Goal: Find specific page/section: Find specific page/section

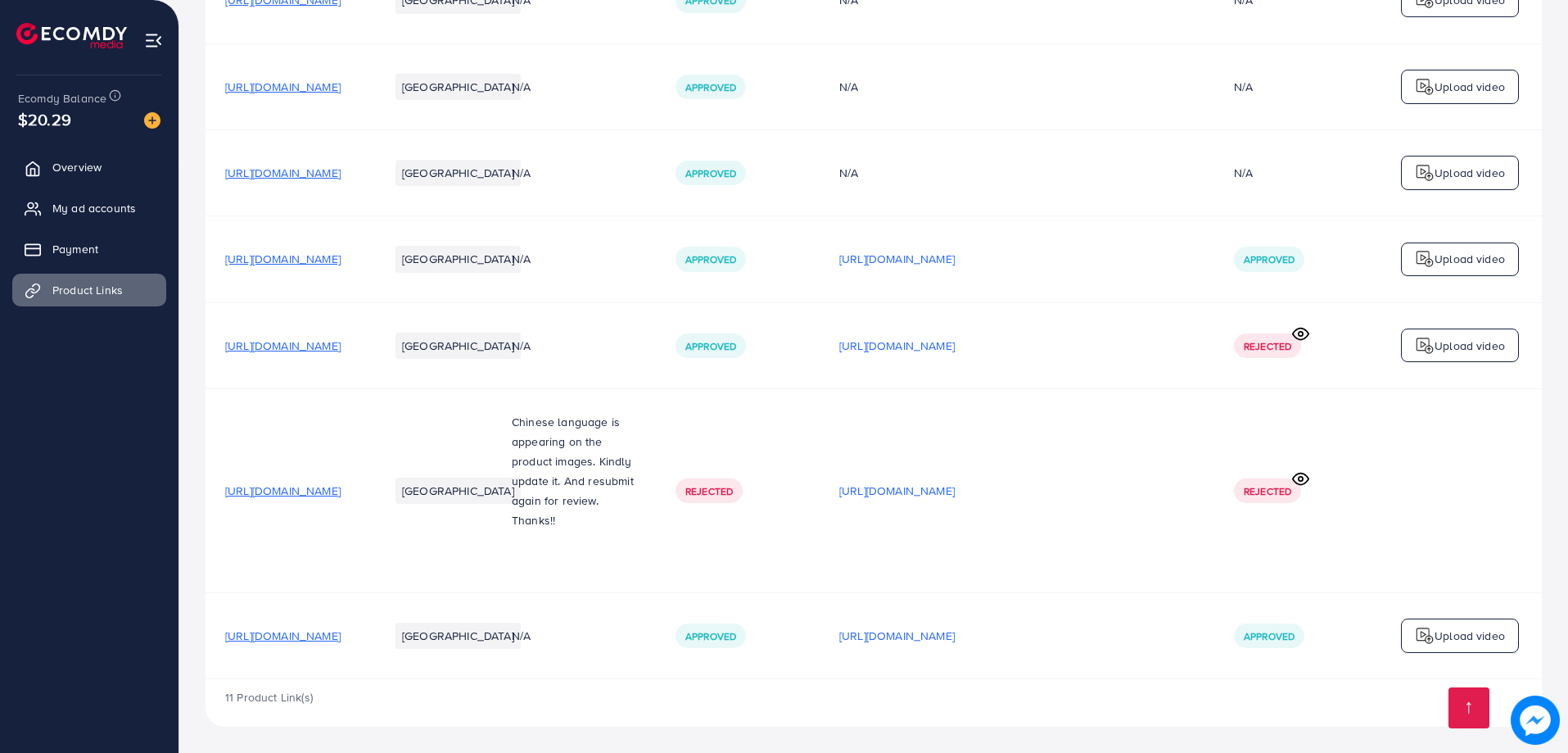
scroll to position [1047, 0]
click at [1296, 335] on icon at bounding box center [1300, 334] width 17 height 17
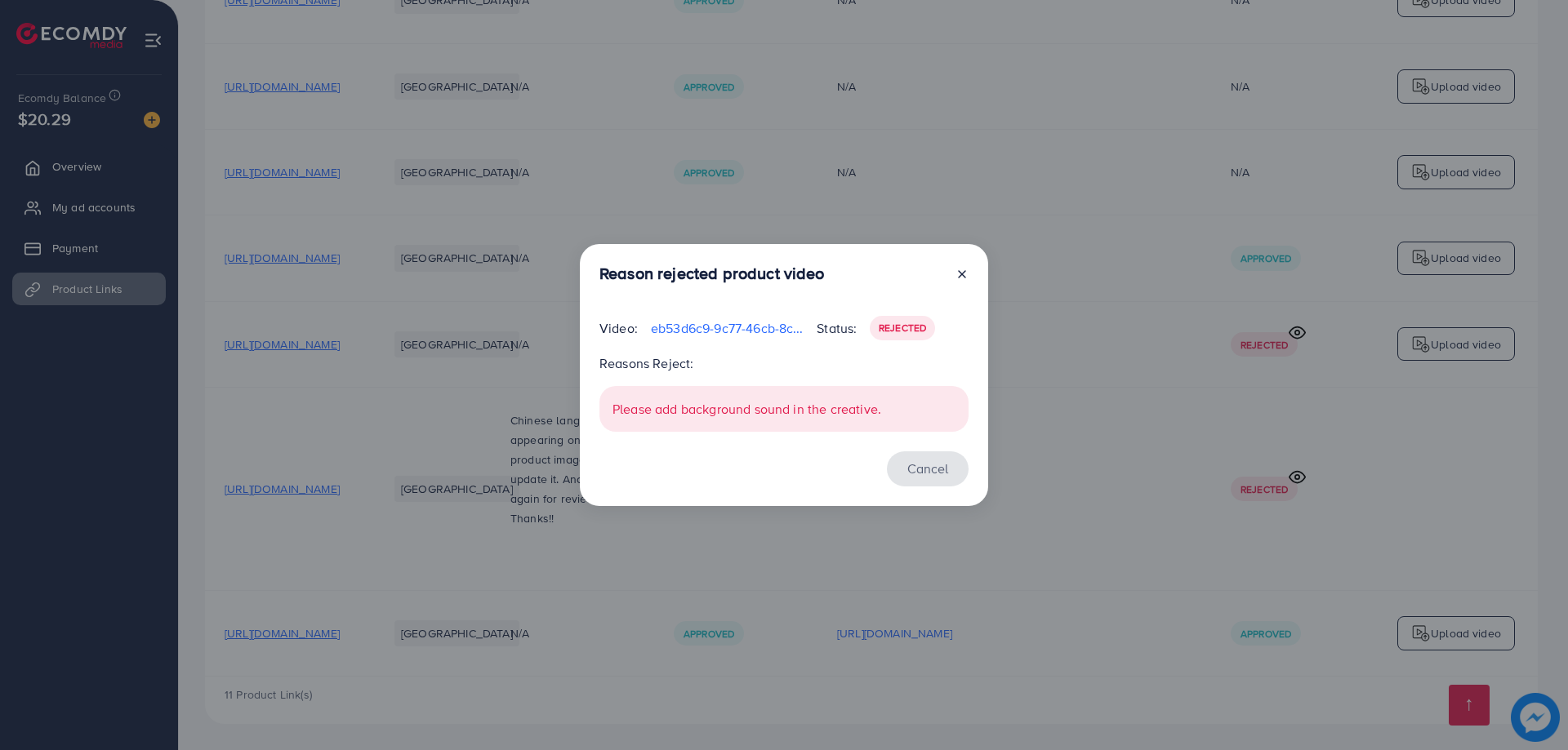
click at [943, 470] on button "Cancel" at bounding box center [928, 469] width 82 height 35
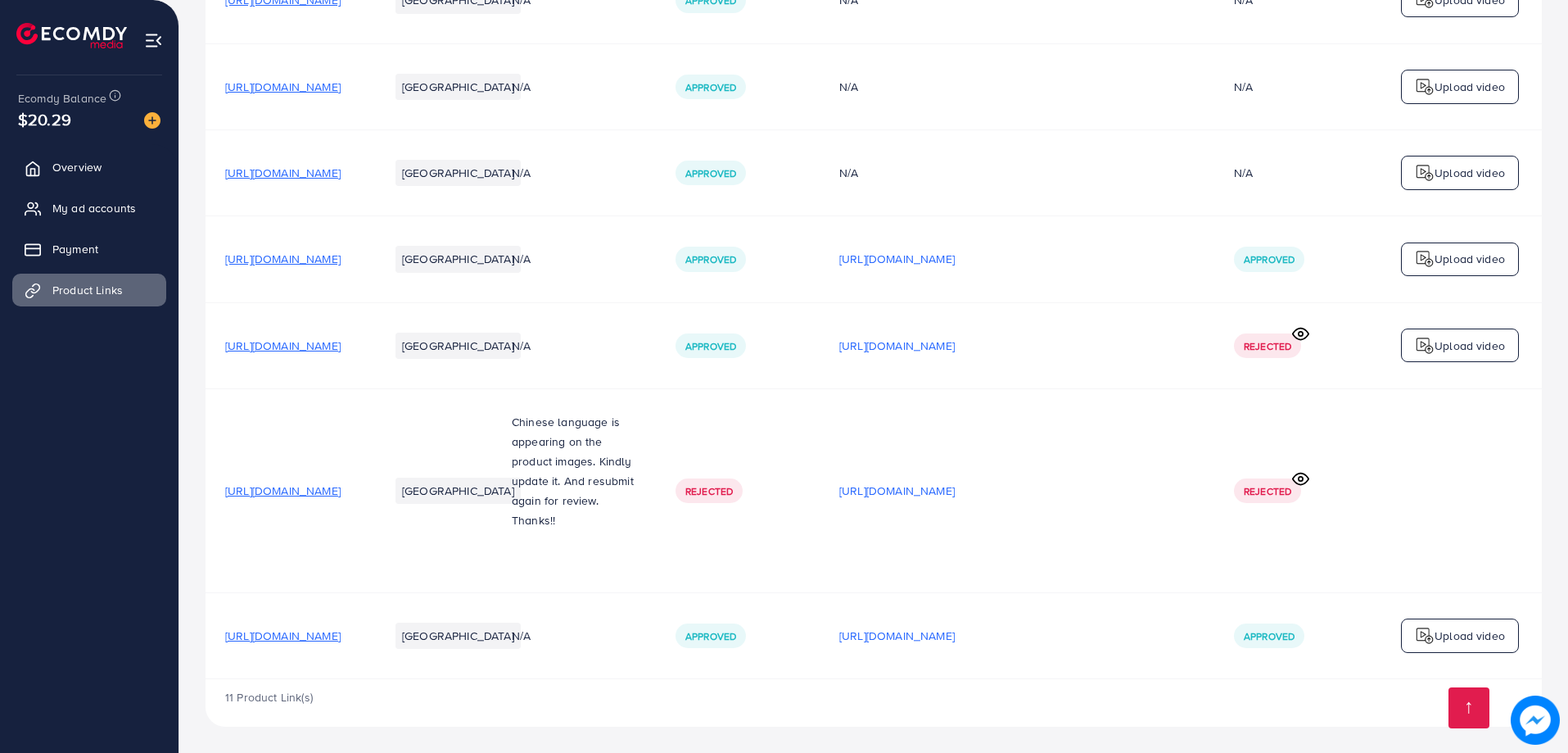
click at [1307, 482] on icon at bounding box center [1300, 479] width 17 height 17
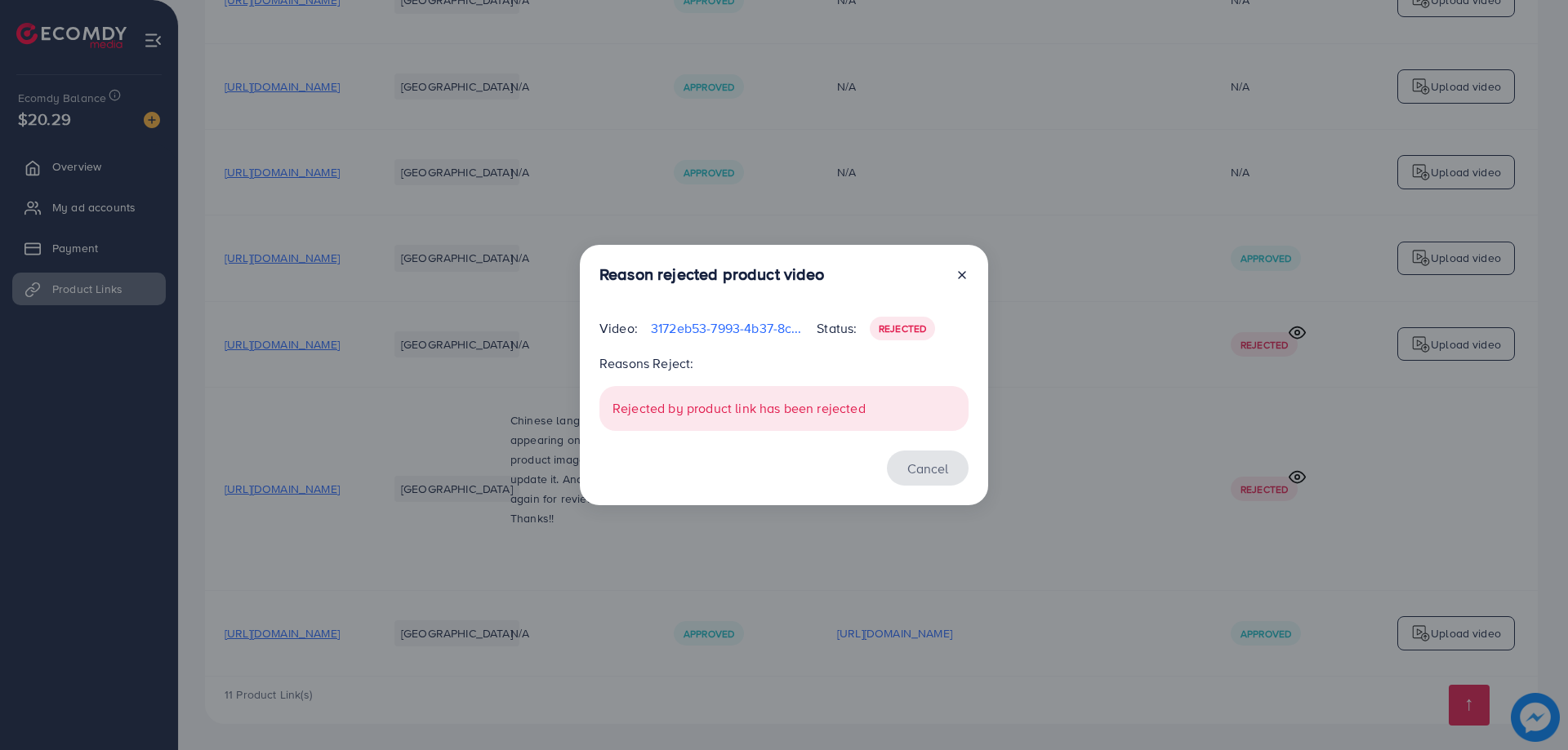
click at [904, 463] on button "Cancel" at bounding box center [928, 468] width 82 height 35
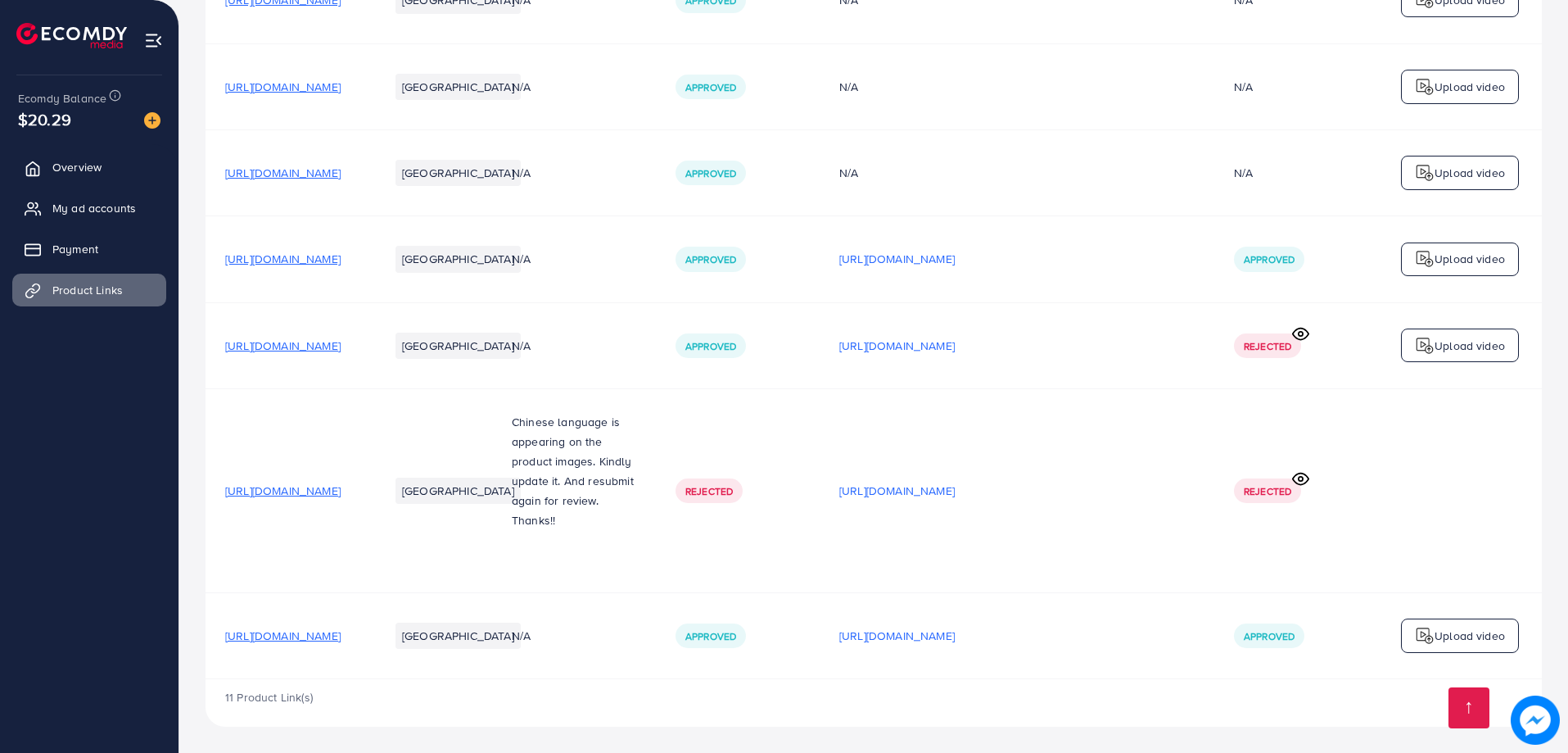
drag, startPoint x: 100, startPoint y: 609, endPoint x: 138, endPoint y: 596, distance: 40.2
click at [100, 609] on ul "Overview My ad accounts Payment Product Links" at bounding box center [89, 406] width 179 height 524
click at [34, 514] on ul "Overview My ad accounts Payment Product Links" at bounding box center [89, 406] width 179 height 524
click at [56, 201] on span "My ad accounts" at bounding box center [98, 208] width 84 height 16
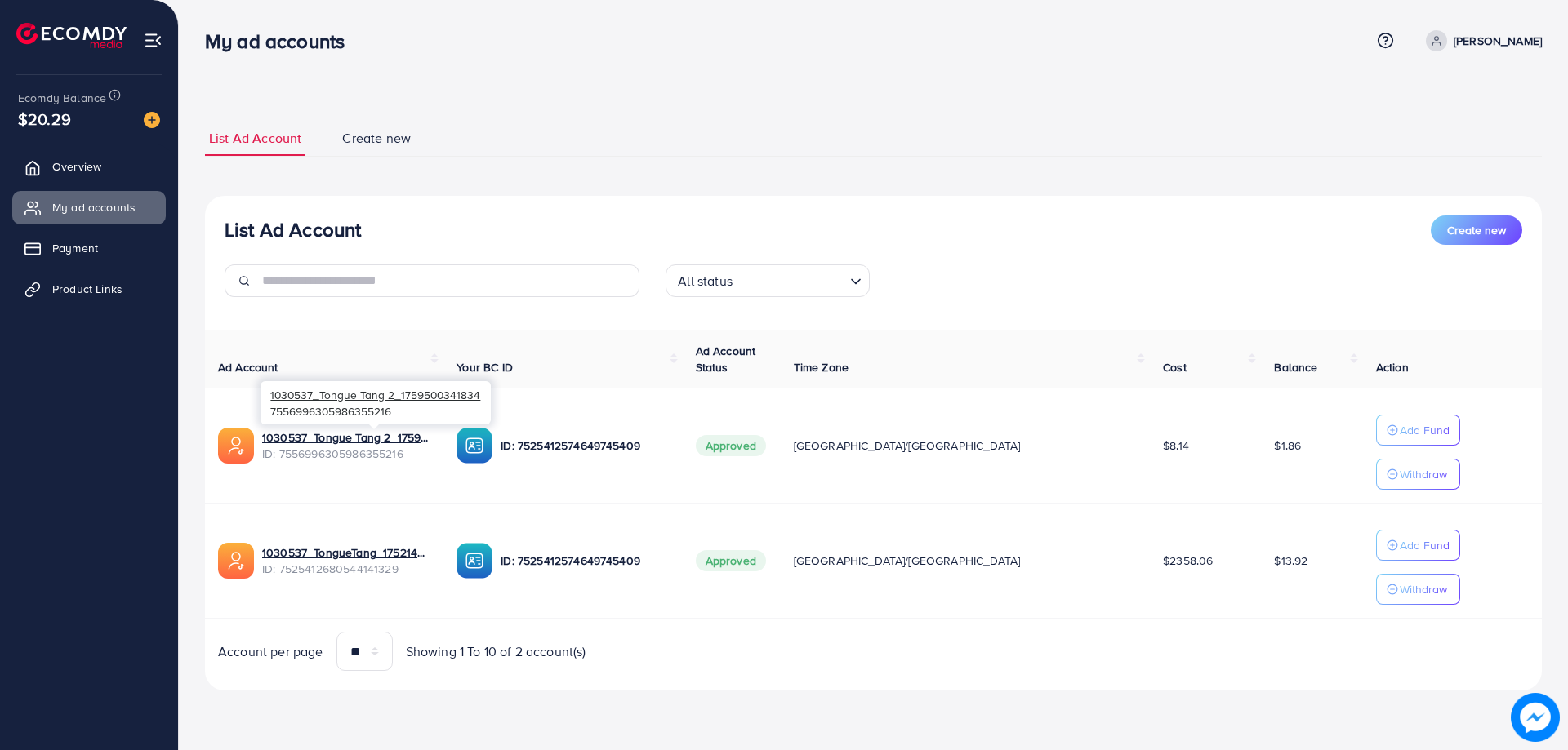
click at [383, 429] on div "1030537_Tongue Tang 2_1759500341834 7556996305986355216" at bounding box center [375, 402] width 230 height 53
click at [393, 439] on link "1030537_Tongue Tang 2_1759500341834" at bounding box center [345, 438] width 168 height 16
